Goal: Information Seeking & Learning: Check status

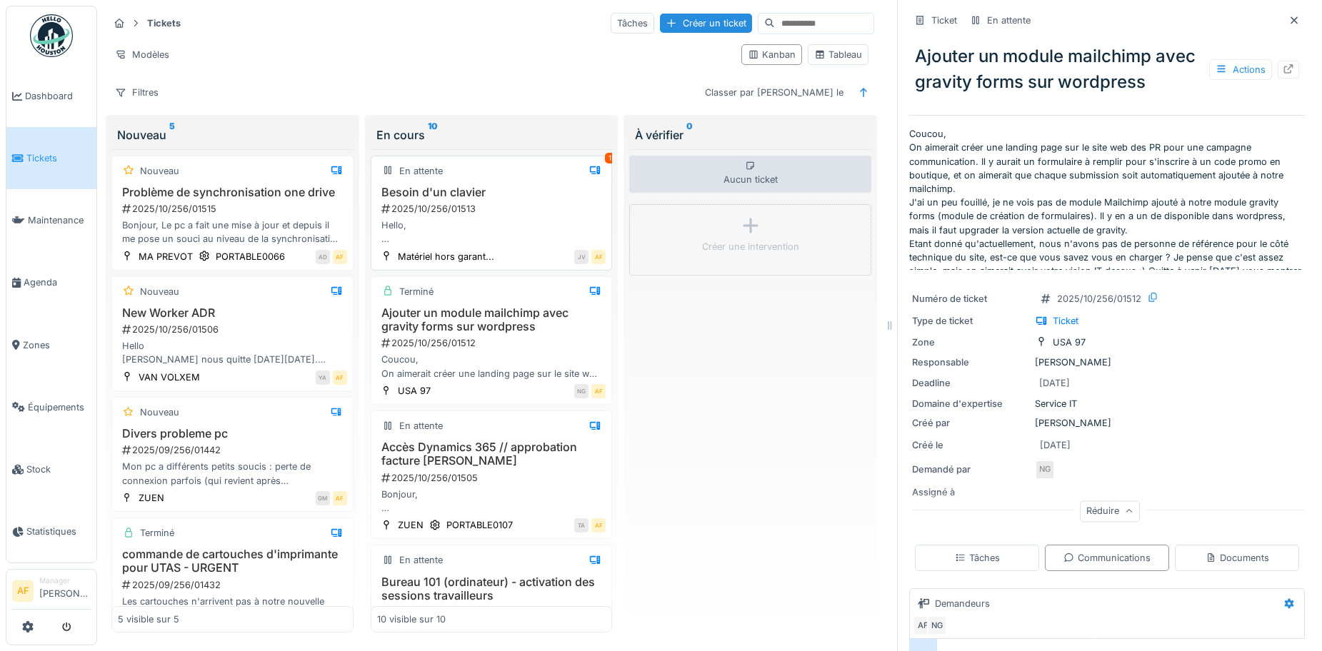
scroll to position [35, 0]
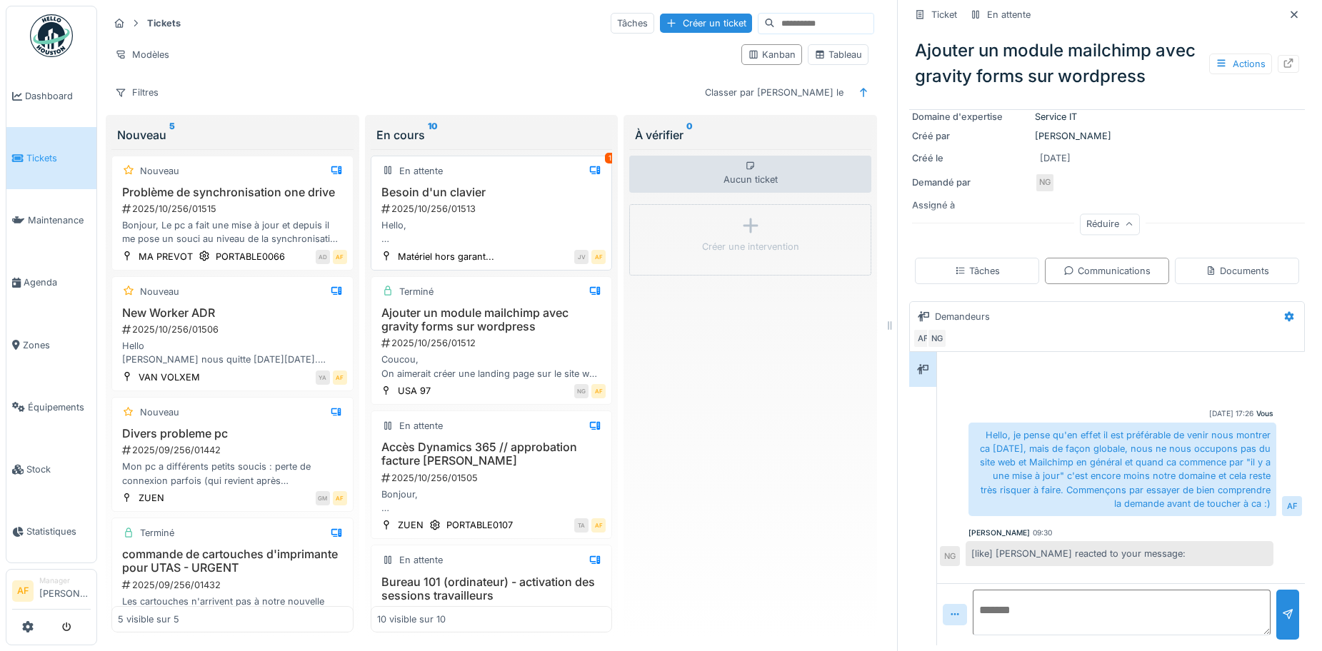
click at [493, 202] on div "2025/10/256/01513" at bounding box center [493, 209] width 226 height 14
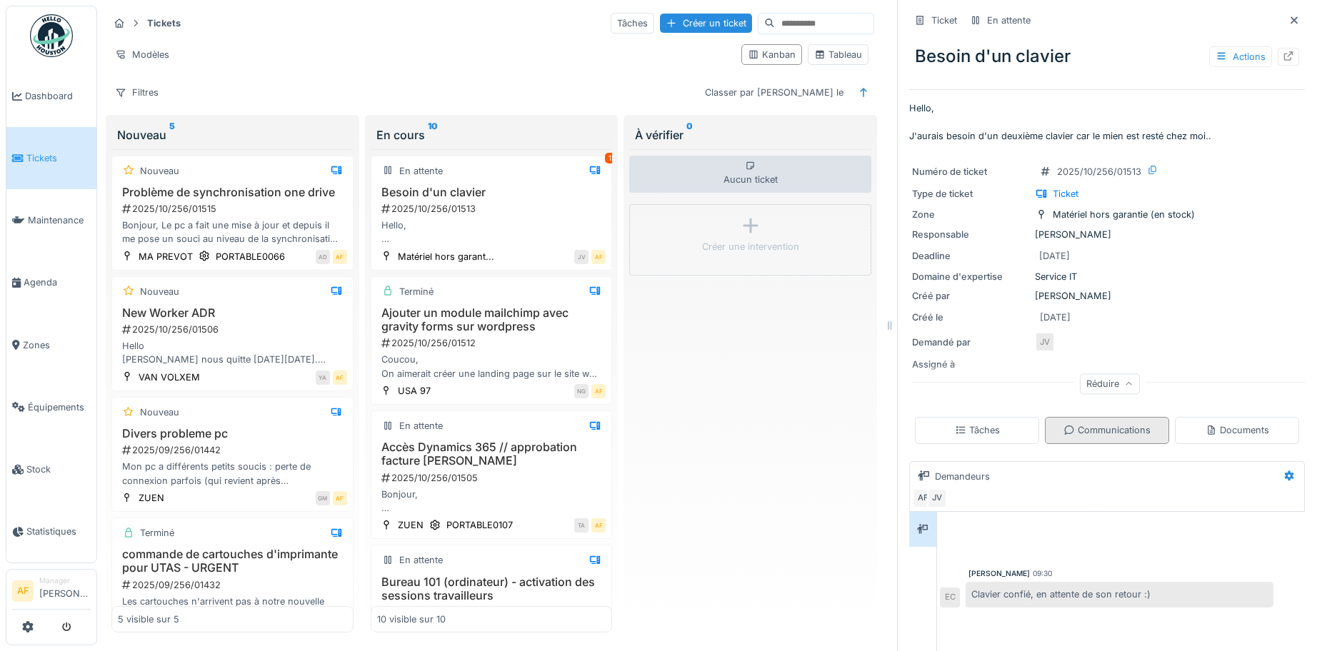
click at [1117, 427] on div "Communications" at bounding box center [1107, 430] width 124 height 26
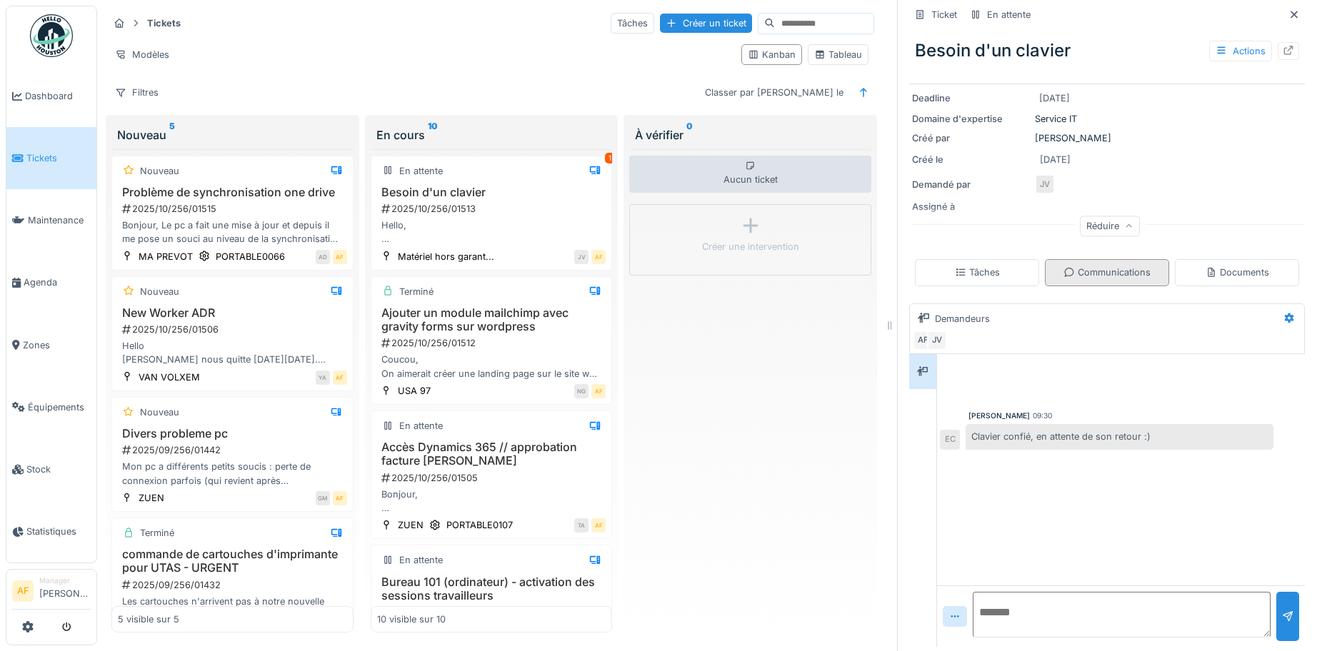
scroll to position [159, 0]
drag, startPoint x: 910, startPoint y: 359, endPoint x: 833, endPoint y: 344, distance: 78.6
click at [917, 365] on icon at bounding box center [922, 370] width 11 height 10
click at [526, 202] on div "2025/10/256/01513" at bounding box center [493, 209] width 226 height 14
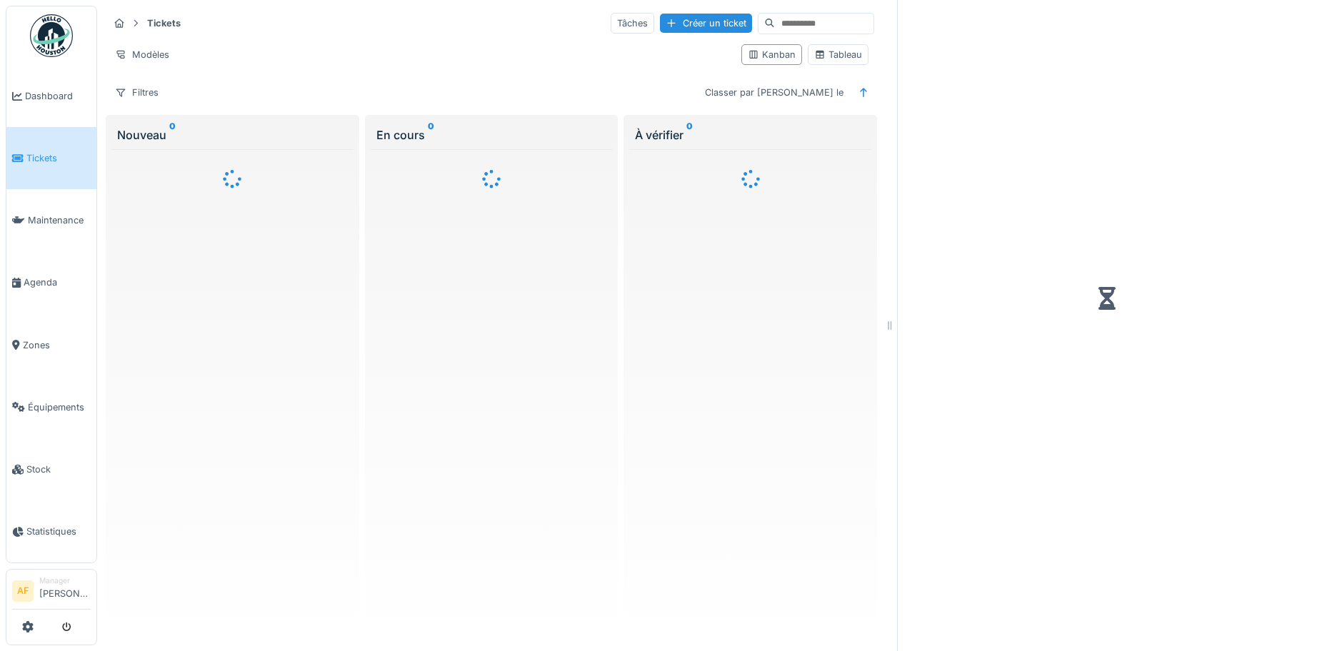
scroll to position [11, 0]
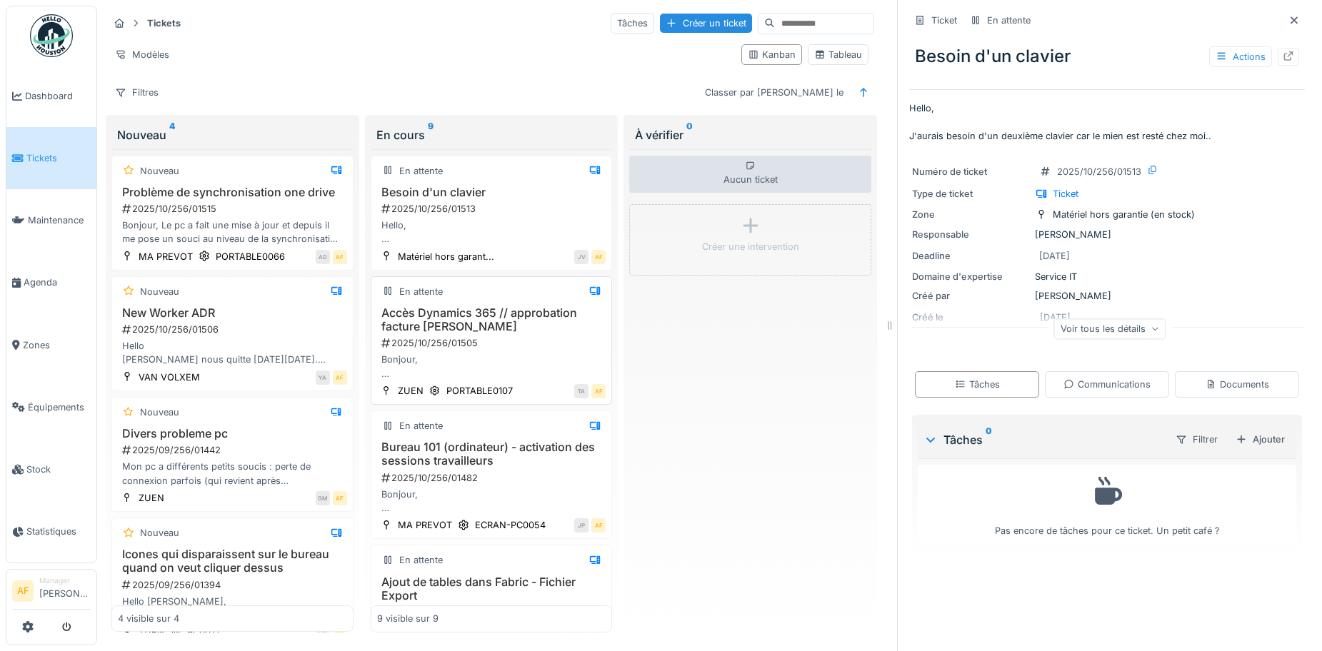
click at [467, 336] on div "2025/10/256/01505" at bounding box center [493, 343] width 226 height 14
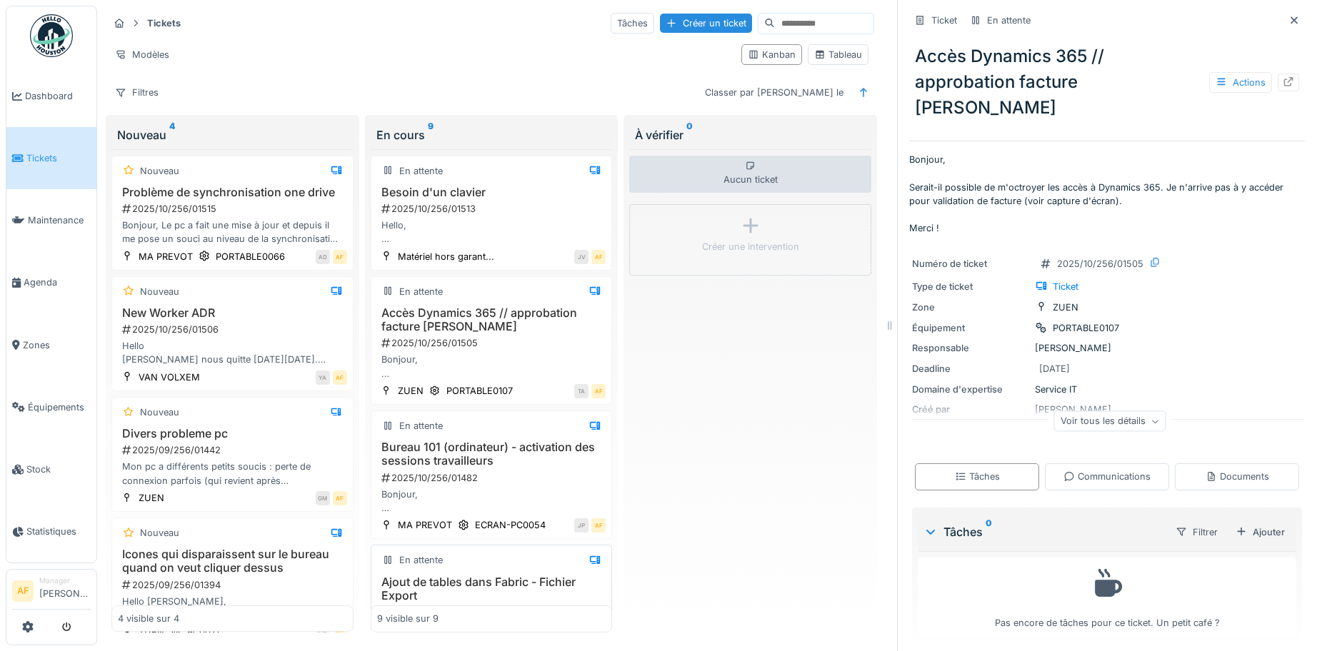
click at [525, 581] on h3 "Ajout de tables dans Fabric - Fichier Export" at bounding box center [491, 588] width 229 height 27
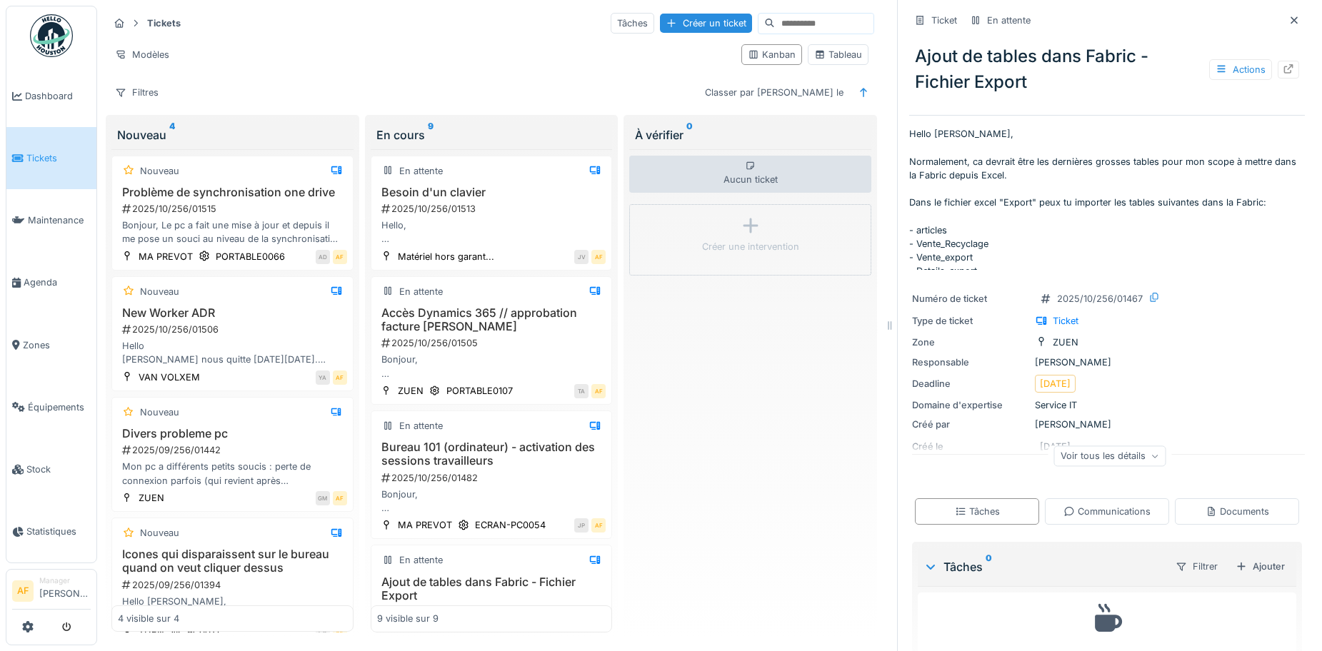
click at [735, 458] on div "Aucun ticket Créer une intervention" at bounding box center [750, 390] width 242 height 483
click at [446, 456] on h3 "Bureau 101 (ordinateur) - activation des sessions travailleurs" at bounding box center [491, 454] width 229 height 27
